Goal: Transaction & Acquisition: Book appointment/travel/reservation

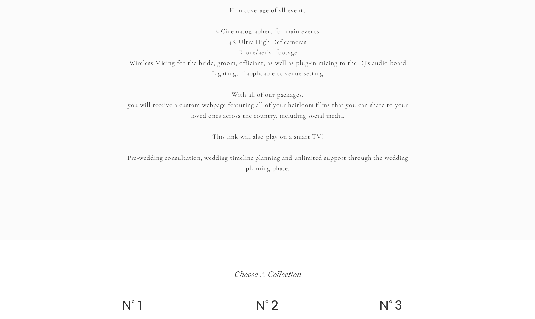
scroll to position [1185, 0]
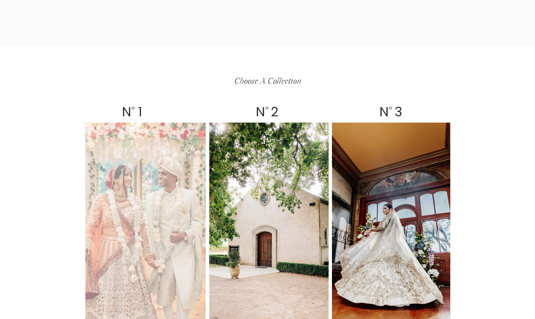
click at [178, 179] on div at bounding box center [145, 225] width 120 height 204
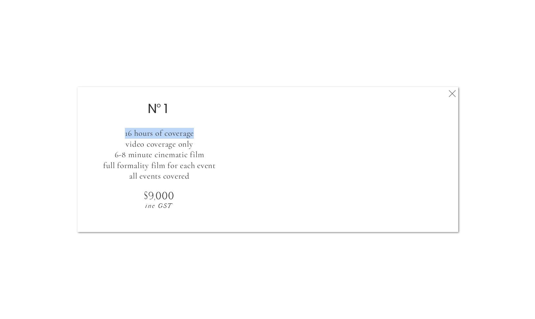
drag, startPoint x: 125, startPoint y: 132, endPoint x: 195, endPoint y: 133, distance: 70.6
click at [195, 133] on h3 "16 hours of coverage video coverage only 6-8 minute cinematic film full formali…" at bounding box center [159, 149] width 158 height 43
copy h3 "16 hours of coverage"
click at [452, 97] on icon at bounding box center [453, 93] width 12 height 13
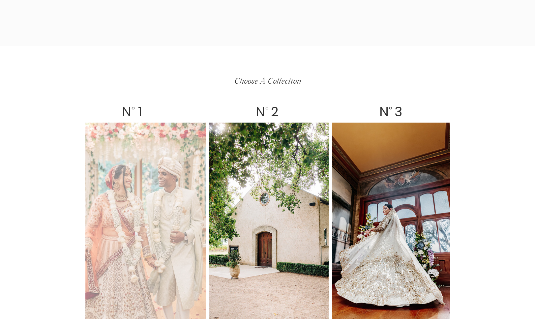
click at [131, 175] on div at bounding box center [145, 225] width 120 height 204
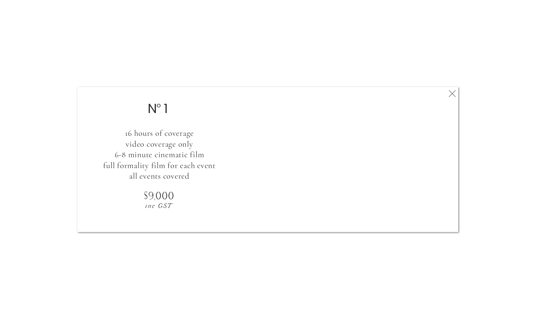
click at [453, 93] on polygon at bounding box center [452, 93] width 7 height 7
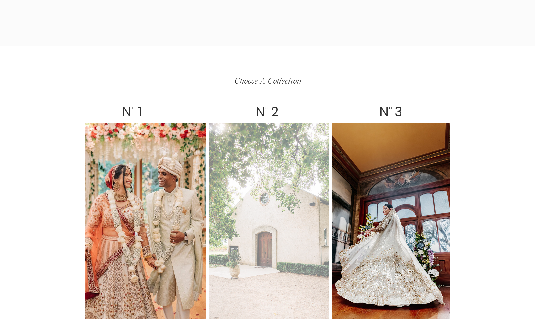
click at [250, 188] on div at bounding box center [268, 225] width 119 height 204
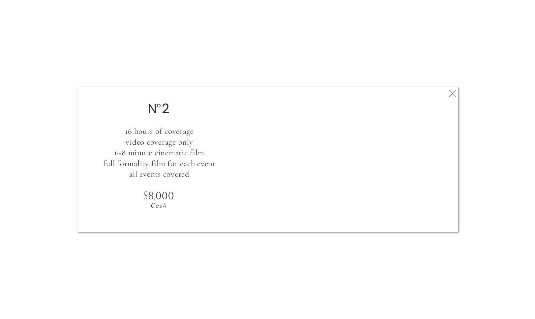
scroll to position [0, 0]
click at [452, 93] on polygon at bounding box center [452, 93] width 7 height 7
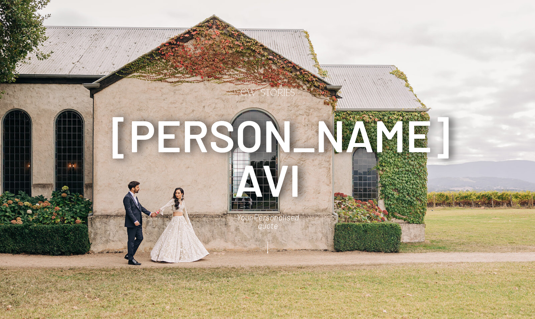
click at [168, 131] on h3 "Simran Avi" at bounding box center [268, 159] width 314 height 94
click at [233, 132] on h3 "Simran Avi" at bounding box center [268, 159] width 314 height 94
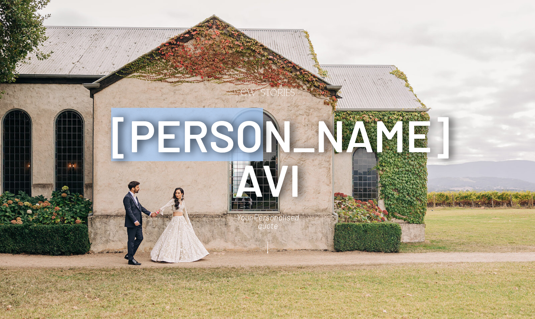
click at [233, 132] on h3 "Simran Avi" at bounding box center [268, 159] width 314 height 94
copy h3 "[PERSON_NAME]"
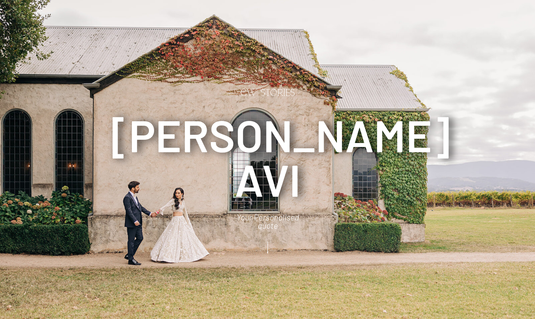
click at [270, 176] on h3 "Simran Avi" at bounding box center [268, 159] width 314 height 94
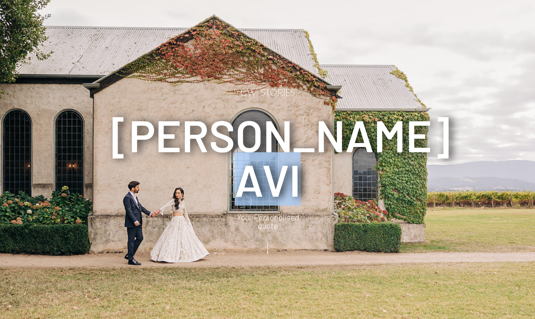
click at [270, 176] on h3 "Simran Avi" at bounding box center [268, 159] width 314 height 94
copy h3 "Avi"
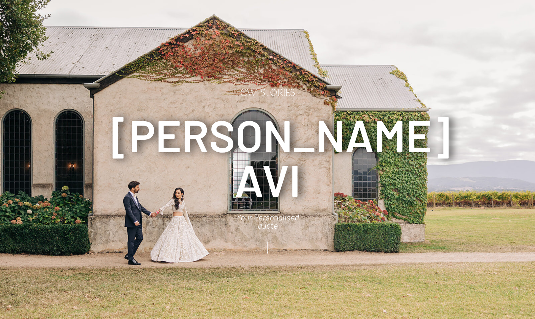
click at [270, 243] on icon at bounding box center [268, 248] width 16 height 18
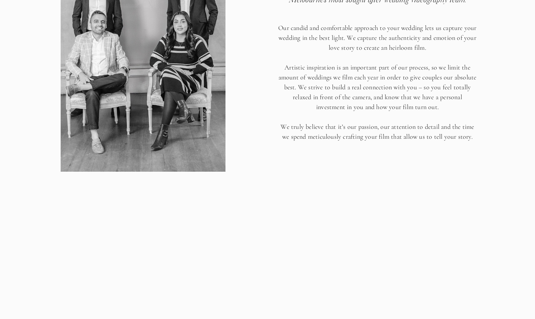
scroll to position [1245, 0]
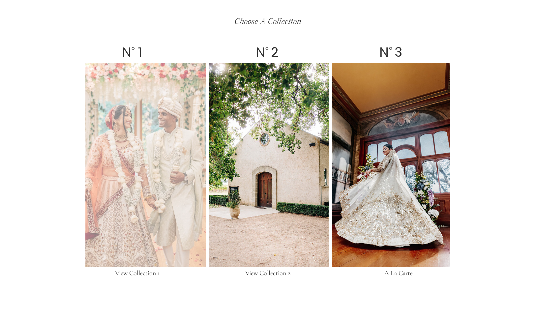
click at [172, 192] on div at bounding box center [145, 165] width 120 height 204
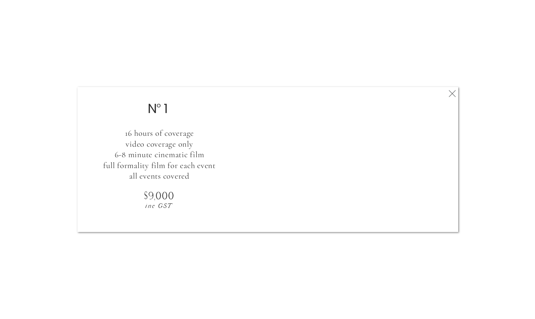
click at [452, 95] on icon at bounding box center [453, 93] width 12 height 13
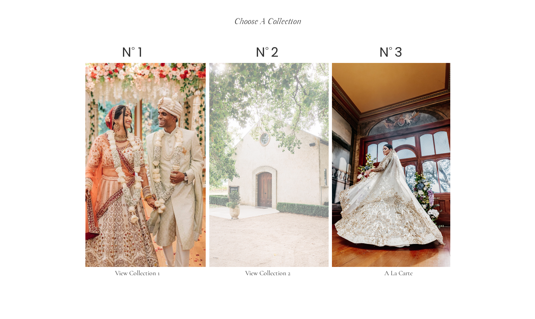
click at [271, 158] on div at bounding box center [268, 165] width 119 height 204
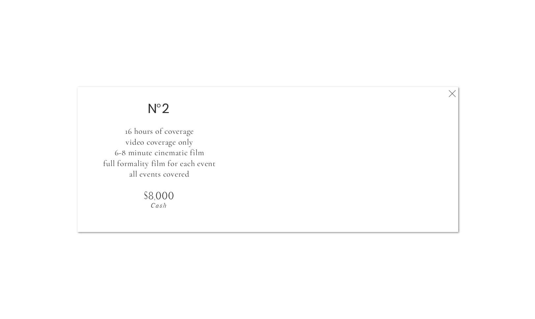
click at [456, 93] on icon at bounding box center [453, 93] width 12 height 13
